Goal: Information Seeking & Learning: Learn about a topic

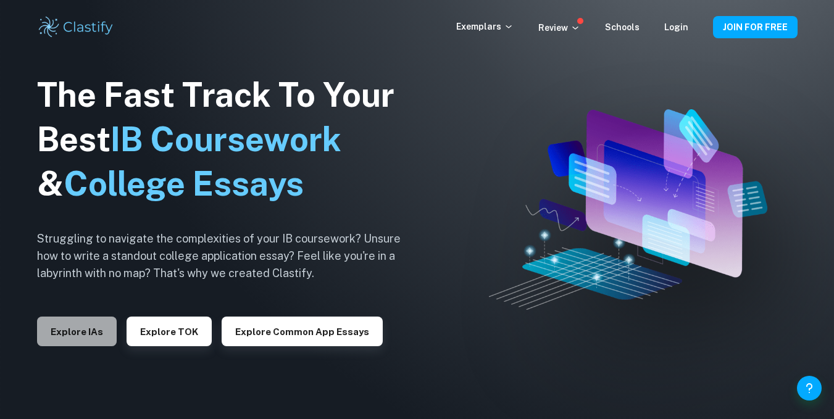
click at [86, 328] on button "Explore IAs" at bounding box center [77, 332] width 80 height 30
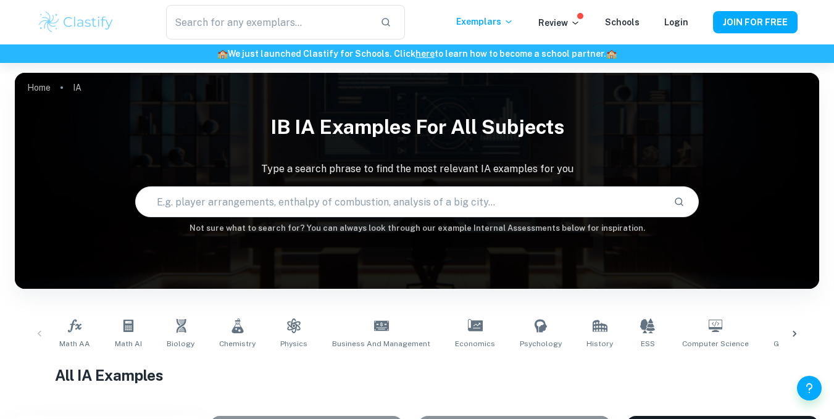
scroll to position [123, 0]
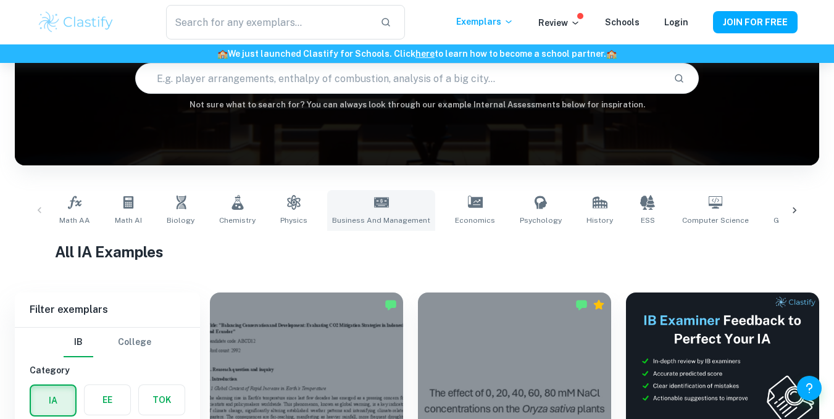
click at [358, 203] on link "Business and Management" at bounding box center [381, 210] width 108 height 41
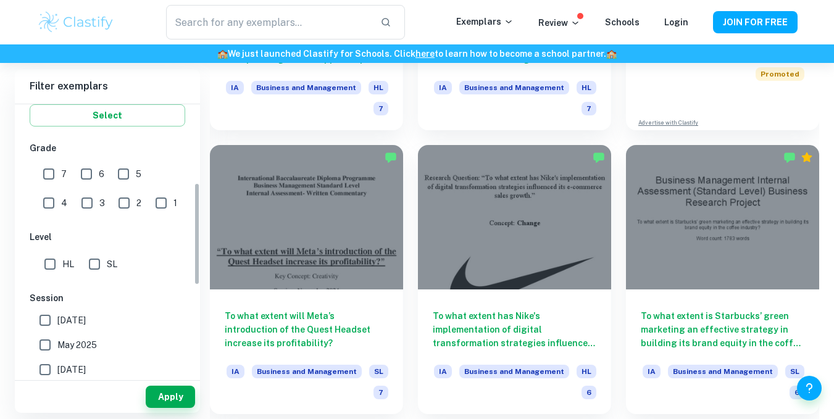
scroll to position [247, 0]
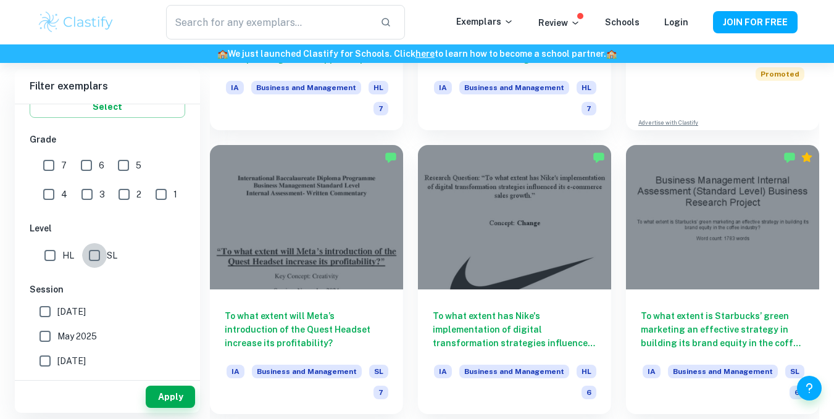
click at [102, 258] on input "SL" at bounding box center [94, 255] width 25 height 25
checkbox input "true"
click at [159, 394] on button "Apply" at bounding box center [170, 397] width 49 height 22
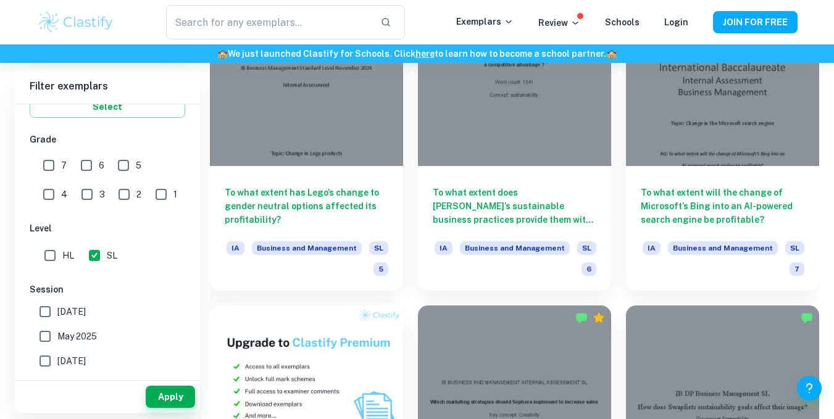
scroll to position [617, 0]
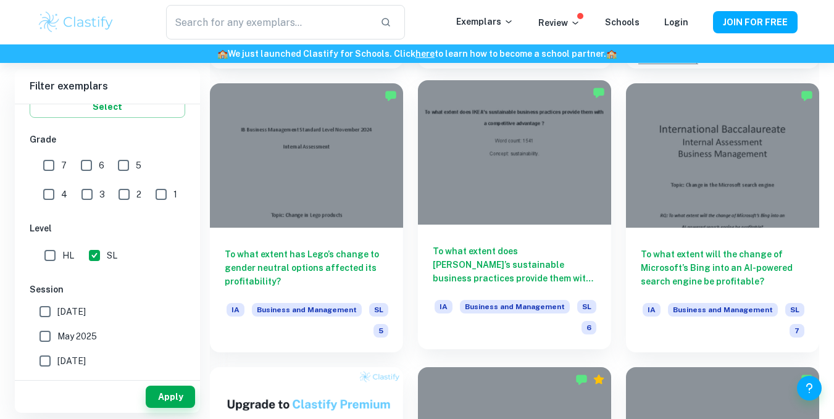
click at [505, 180] on div at bounding box center [514, 152] width 193 height 145
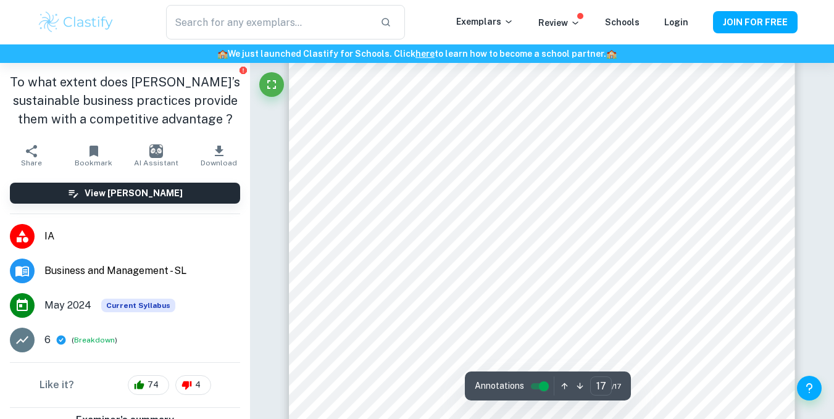
scroll to position [12046, 0]
type input "12"
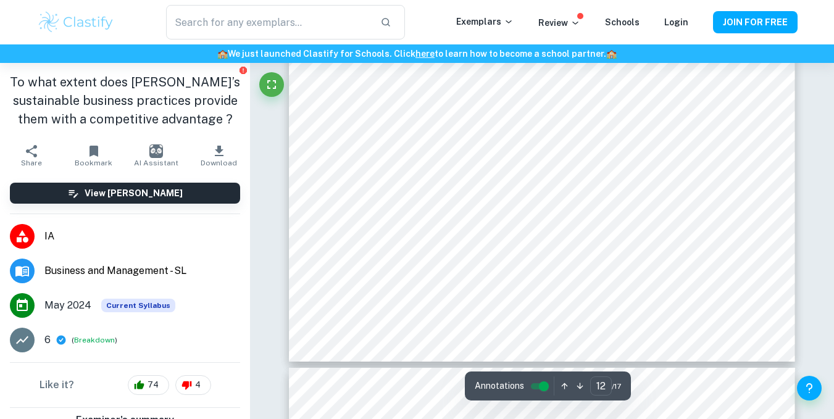
scroll to position [8591, 0]
